Goal: Task Accomplishment & Management: Complete application form

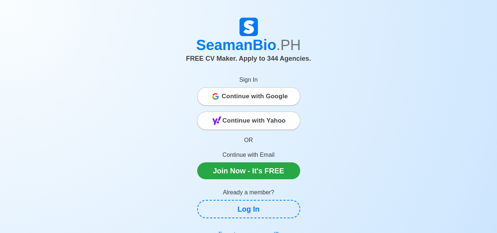
click at [262, 96] on span "Continue with Google" at bounding box center [255, 96] width 66 height 15
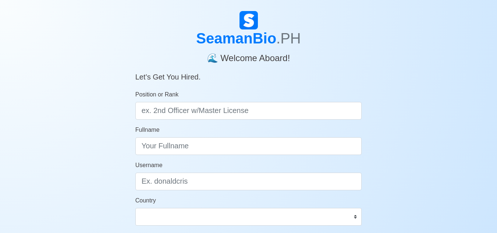
scroll to position [15, 0]
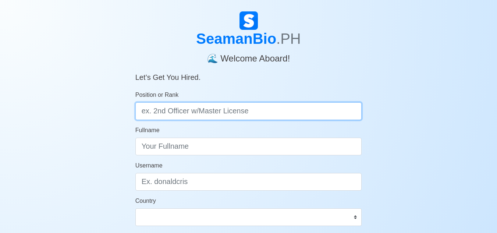
click at [206, 112] on input "Position or Rank" at bounding box center [248, 111] width 227 height 18
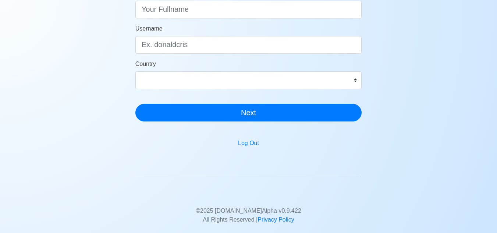
scroll to position [162, 0]
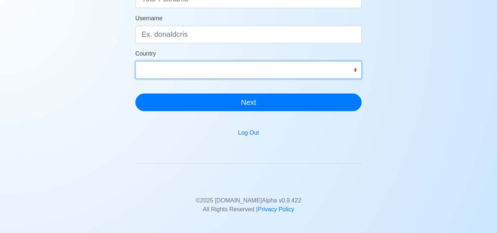
click at [269, 76] on select "[GEOGRAPHIC_DATA] [GEOGRAPHIC_DATA] [GEOGRAPHIC_DATA] [GEOGRAPHIC_DATA] [US_STA…" at bounding box center [248, 70] width 227 height 18
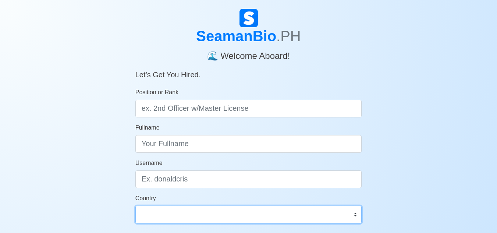
scroll to position [15, 0]
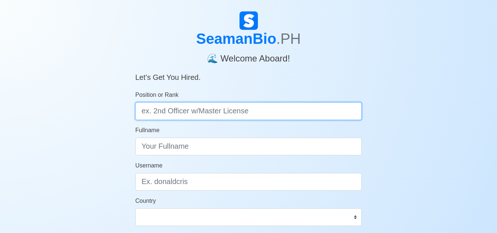
click at [238, 108] on input "Position or Rank" at bounding box center [248, 111] width 227 height 18
